Goal: Task Accomplishment & Management: Complete application form

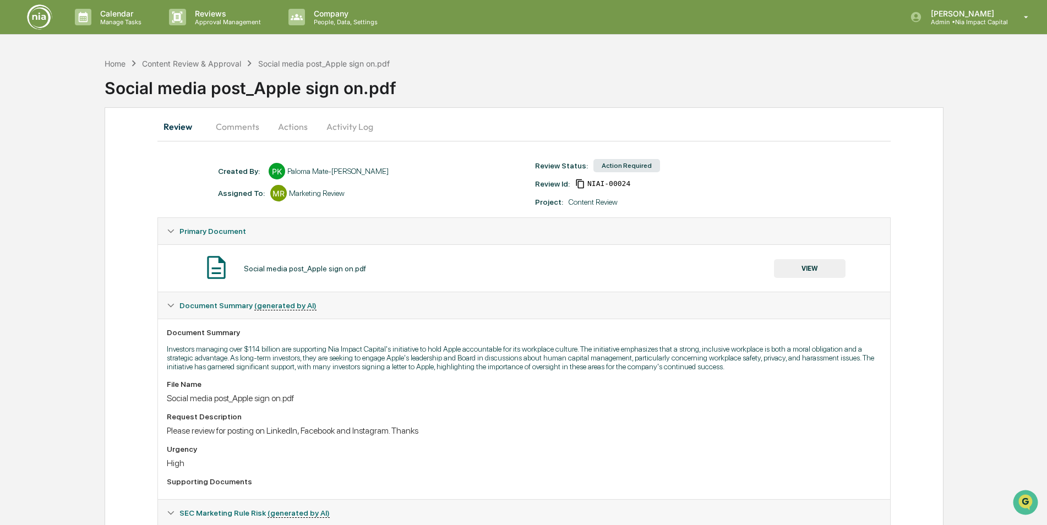
click at [809, 272] on button "VIEW" at bounding box center [810, 268] width 72 height 19
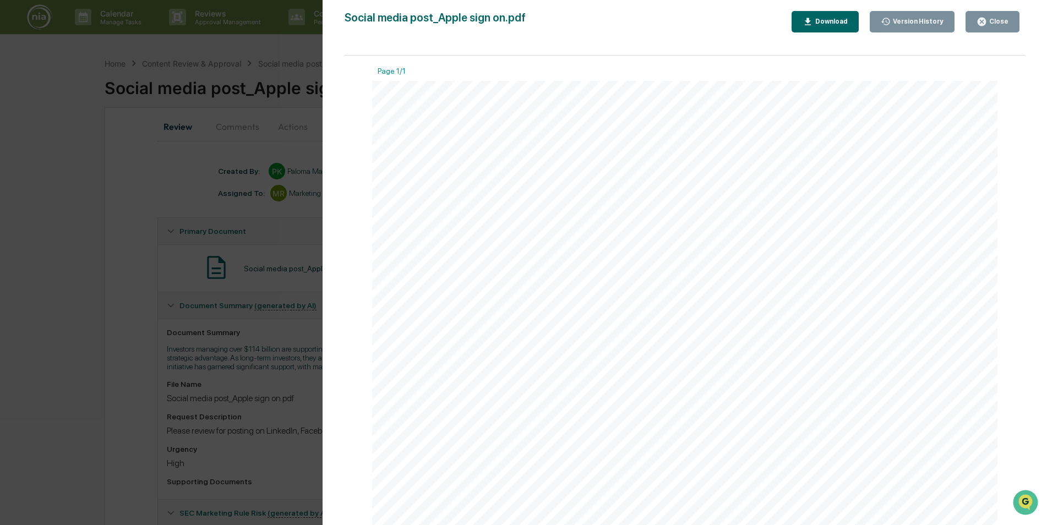
click at [994, 24] on div "Close" at bounding box center [997, 22] width 21 height 8
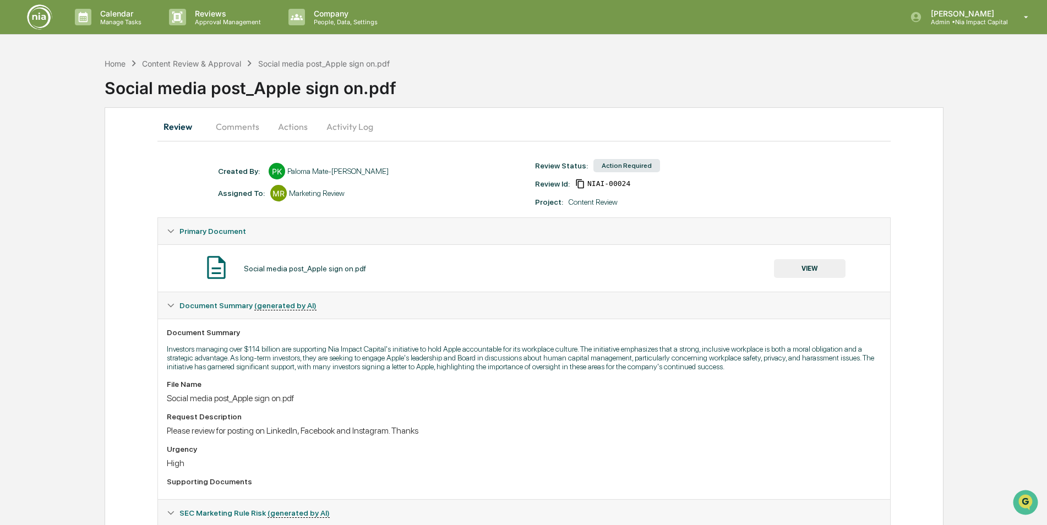
click at [298, 129] on button "Actions" at bounding box center [293, 126] width 50 height 26
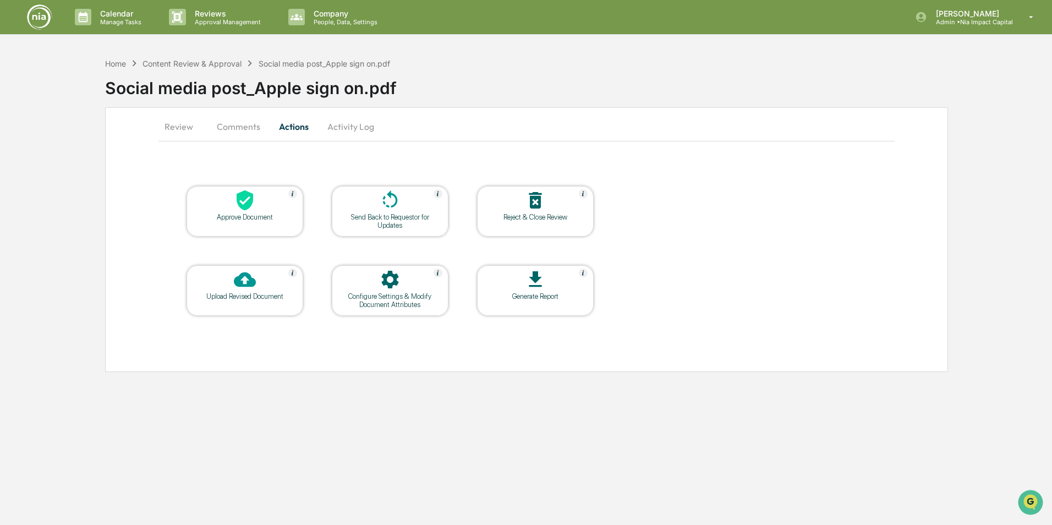
click at [242, 221] on div "Approve Document" at bounding box center [245, 211] width 117 height 51
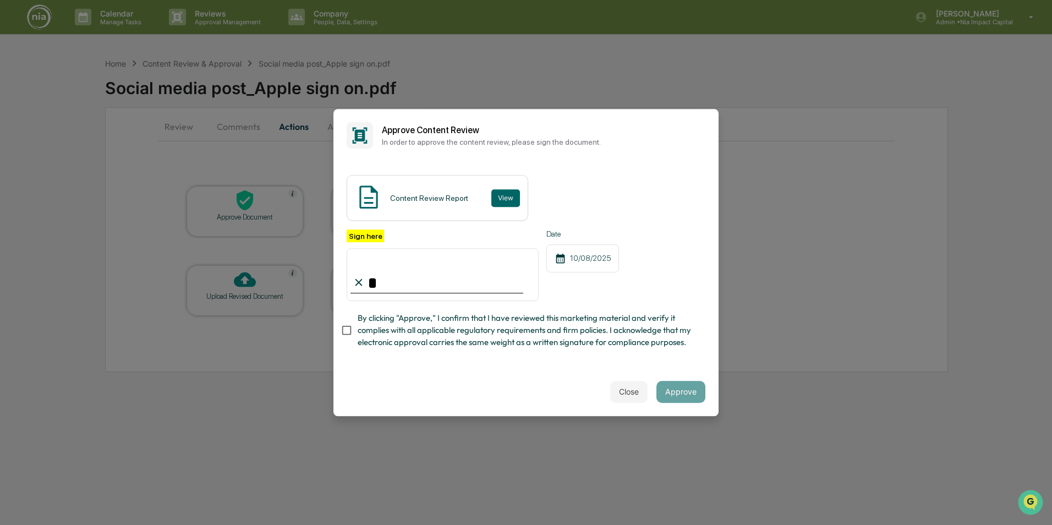
type input "**********"
click at [688, 398] on button "Approve" at bounding box center [680, 392] width 49 height 22
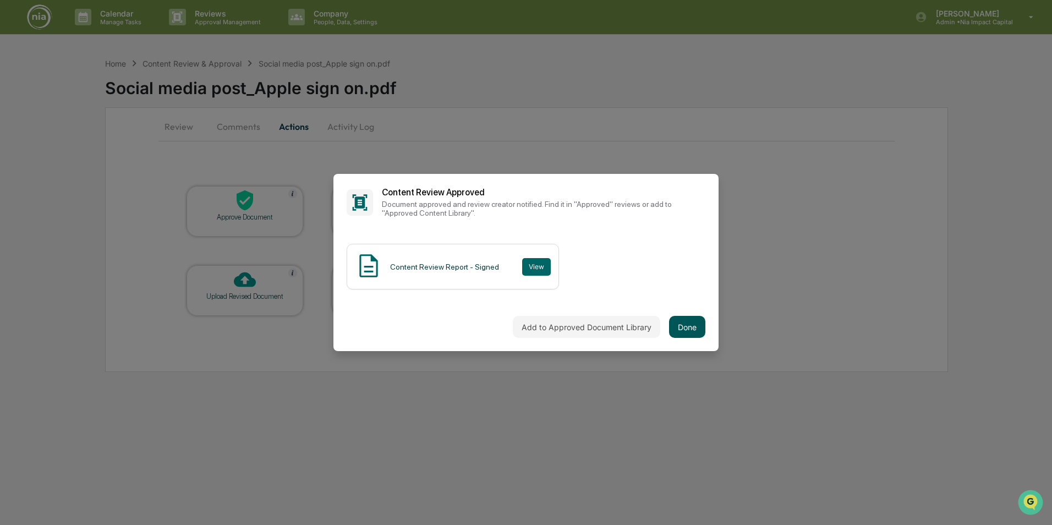
click at [682, 323] on button "Done" at bounding box center [687, 327] width 36 height 22
